Goal: Information Seeking & Learning: Learn about a topic

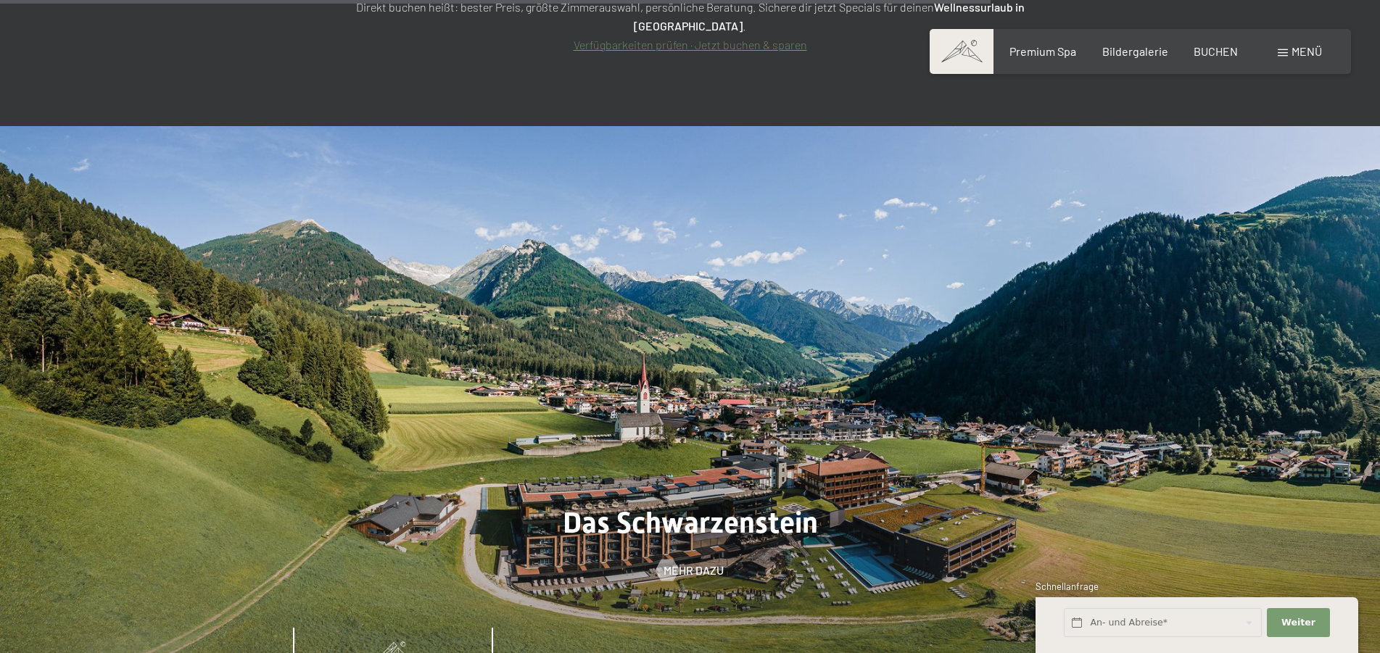
scroll to position [6509, 0]
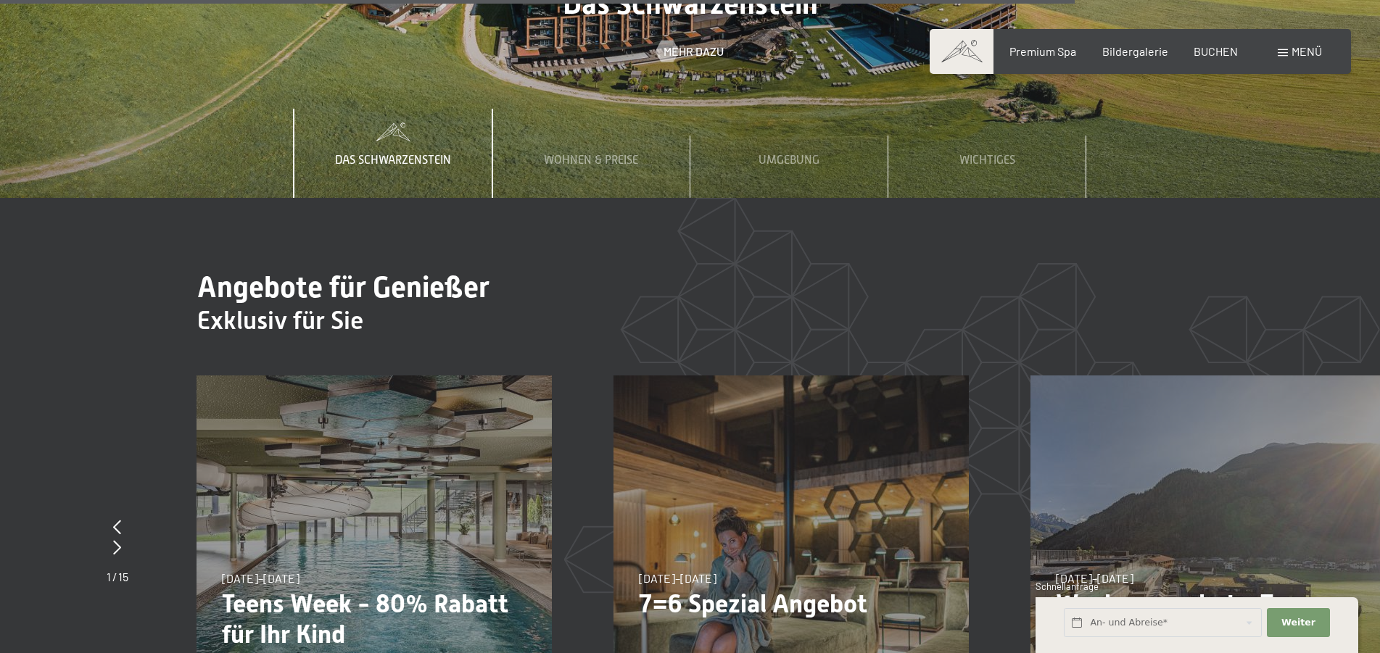
click at [1304, 57] on span "Menü" at bounding box center [1307, 51] width 30 height 14
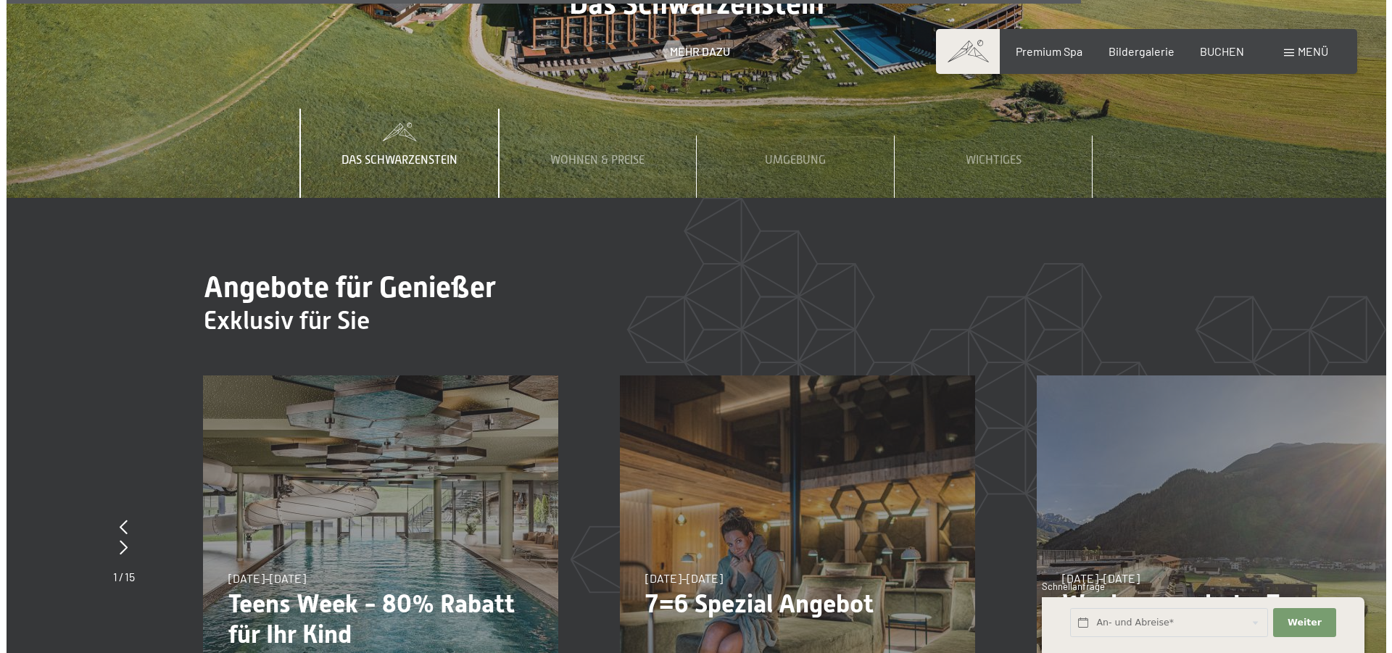
scroll to position [6535, 0]
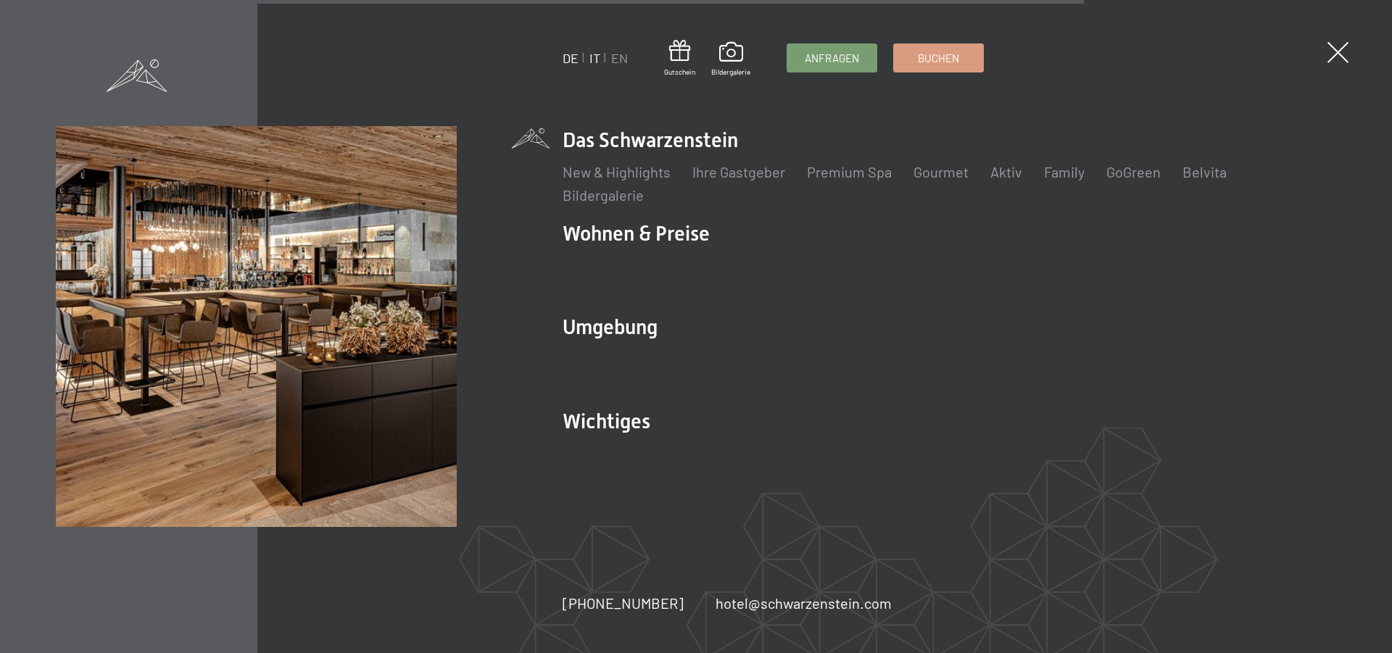
click at [598, 54] on link "IT" at bounding box center [595, 58] width 11 height 16
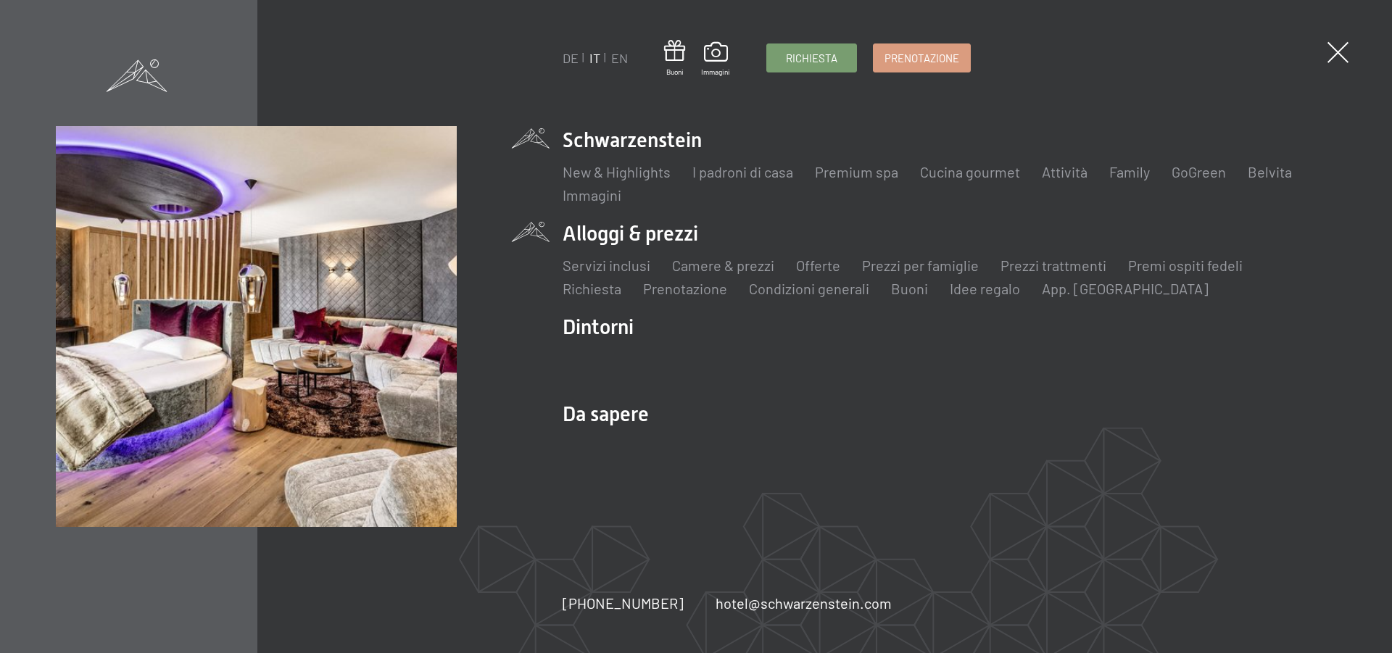
click at [636, 231] on li "Alloggi & prezzi Servizi inclusi Camere & prezzi Lista Offerte Lista Prezzi per…" at bounding box center [950, 259] width 774 height 79
click at [545, 233] on div "DE IT EN Buoni Immagini Richiesta Prenotazione DE IT EN Schwarzenstein New & Hi…" at bounding box center [696, 326] width 1281 height 401
click at [724, 268] on link "Camere & prezzi" at bounding box center [723, 265] width 102 height 17
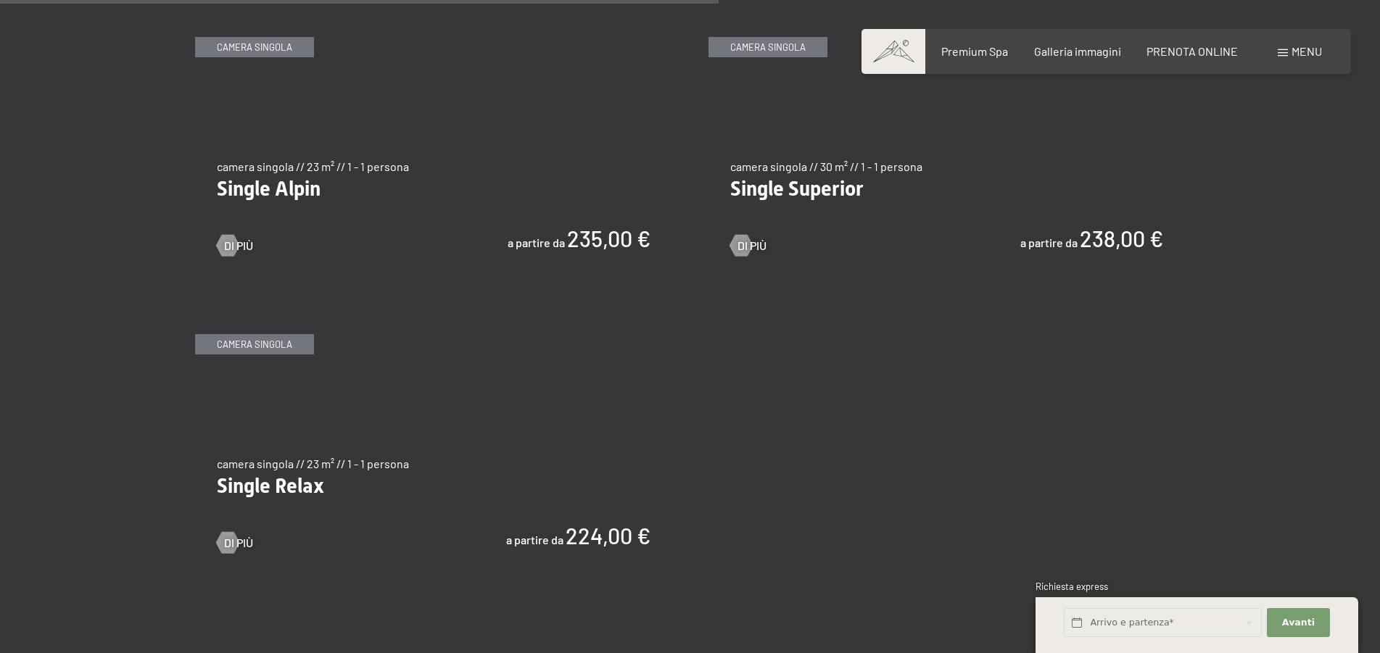
scroll to position [2441, 0]
